Goal: Register for event/course

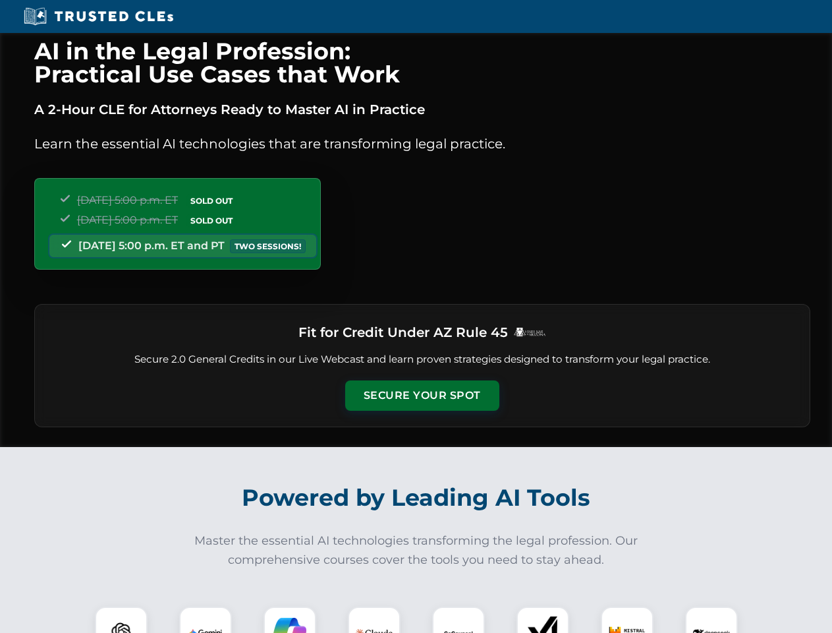
click at [422, 395] on button "Secure Your Spot" at bounding box center [422, 395] width 154 height 30
click at [121, 619] on img at bounding box center [121, 632] width 38 height 38
